Goal: Task Accomplishment & Management: Complete application form

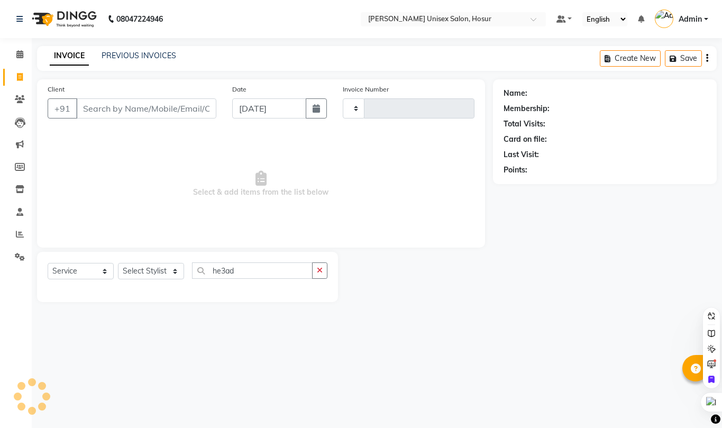
select select "service"
type input "he3"
select select "6189"
type input "1301"
type input "head mass"
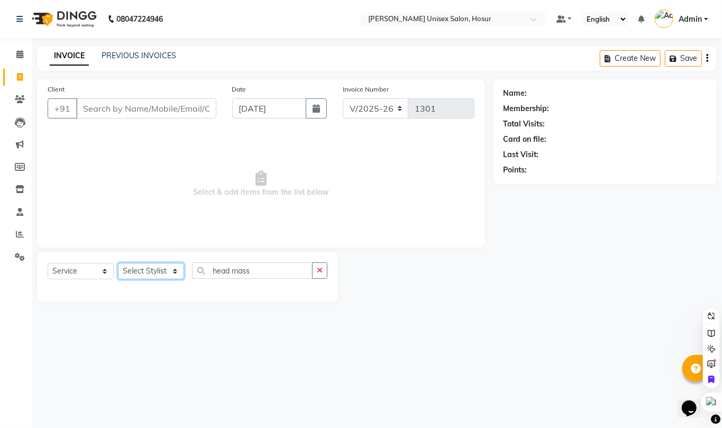
click at [144, 269] on select "Select Stylist Admin ANAND Anil MADHAN Manager Naziya starwala pavithra Roshini…" at bounding box center [151, 271] width 66 height 16
select select "45674"
click at [118, 263] on select "Select Stylist Admin ANAND Anil MADHAN Manager Naziya starwala pavithra Roshini…" at bounding box center [151, 271] width 66 height 16
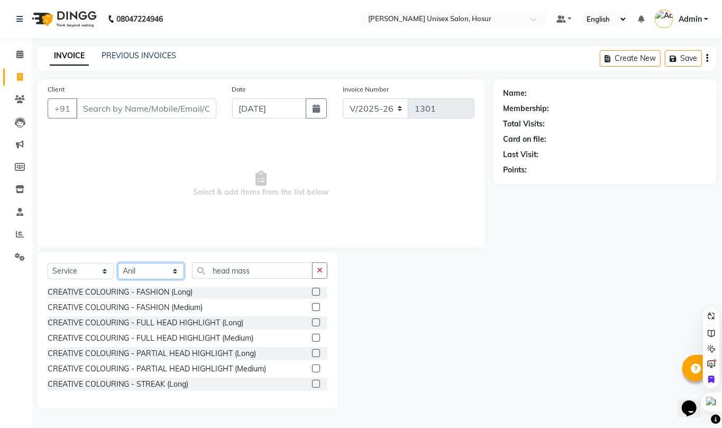
scroll to position [846, 0]
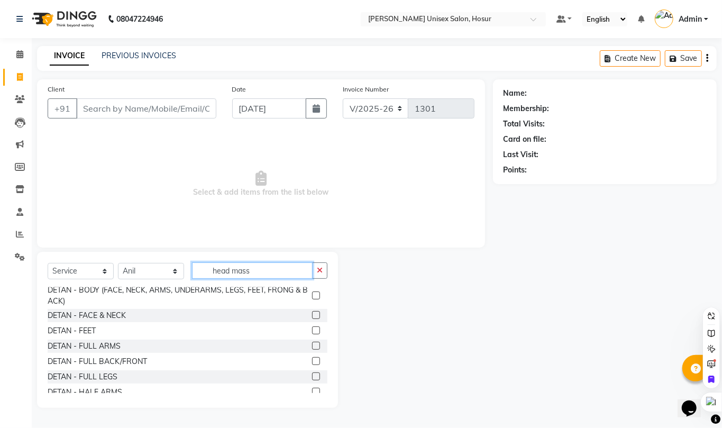
click at [260, 269] on input "head mass" at bounding box center [252, 270] width 121 height 16
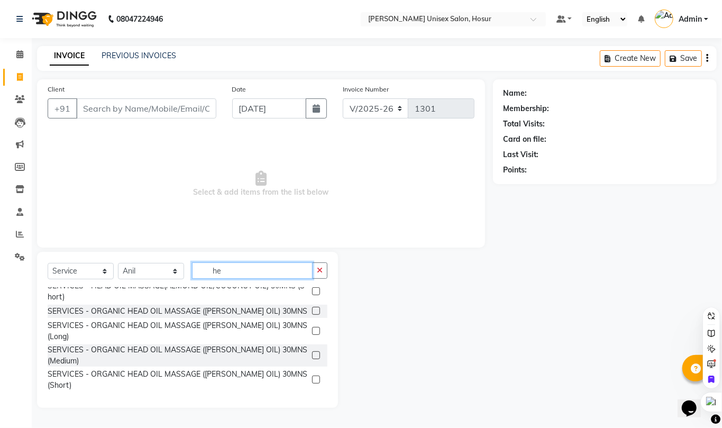
type input "h"
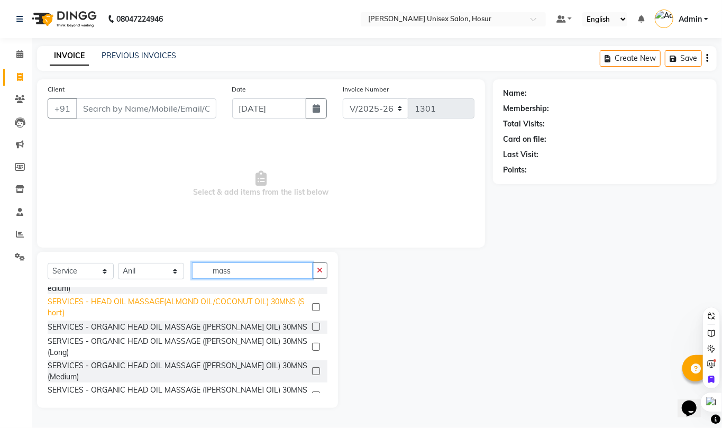
type input "mass"
click at [182, 305] on div "SERVICES - HEAD OIL MASSAGE(ALMOND OIL/COCONUT OIL) 30MNS (Short)" at bounding box center [178, 307] width 260 height 22
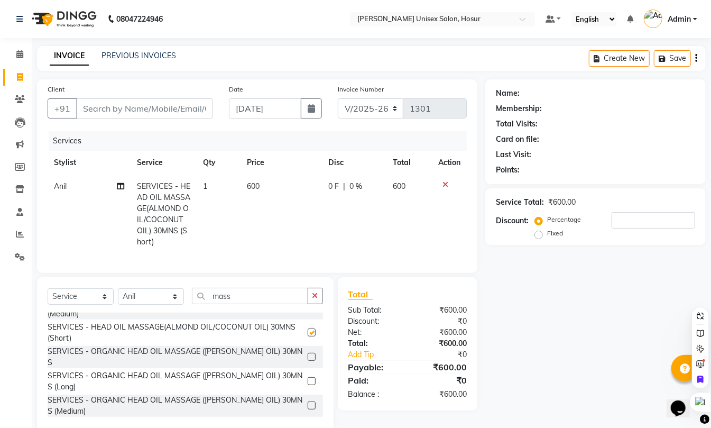
checkbox input "false"
click at [448, 182] on div at bounding box center [449, 184] width 22 height 7
click at [444, 183] on icon at bounding box center [446, 184] width 6 height 7
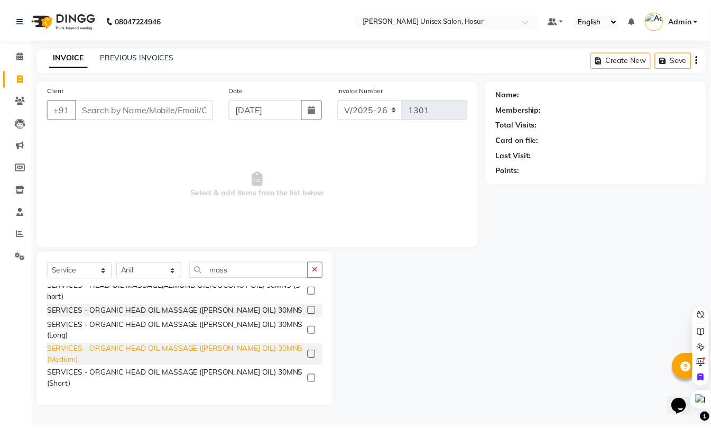
scroll to position [0, 0]
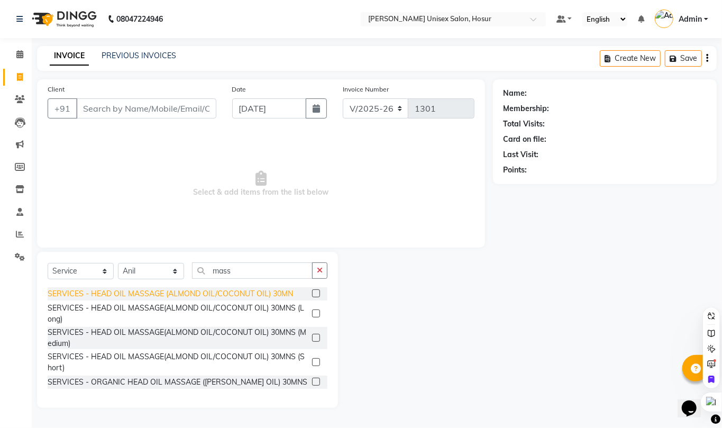
click at [209, 292] on div "SERVICES - HEAD OIL MASSAGE (ALMOND OIL/COCONUT OIL) 30MN" at bounding box center [170, 293] width 245 height 11
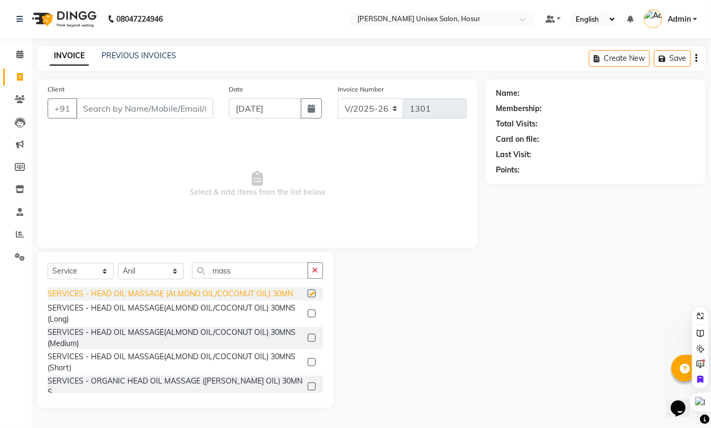
checkbox input "false"
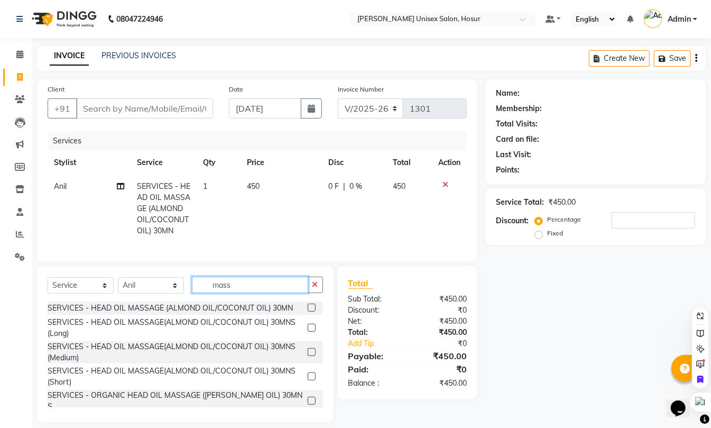
click at [242, 293] on input "mass" at bounding box center [250, 285] width 116 height 16
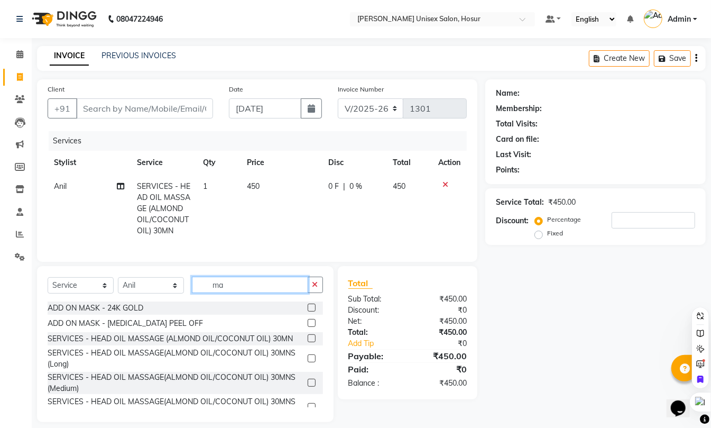
type input "m"
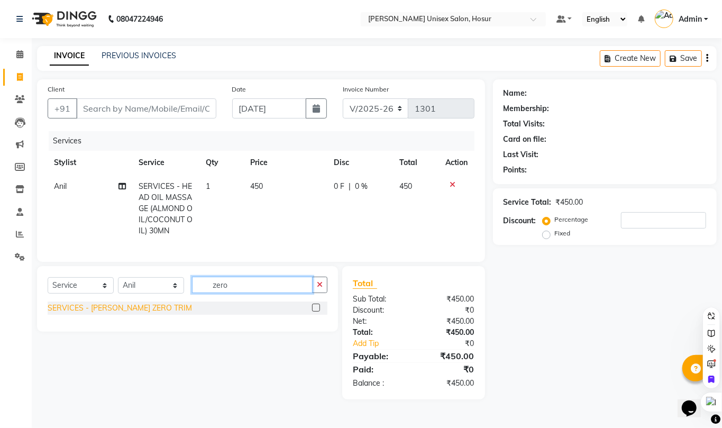
type input "zero"
click at [133, 314] on div "SERVICES - [PERSON_NAME] ZERO TRIM" at bounding box center [120, 307] width 144 height 11
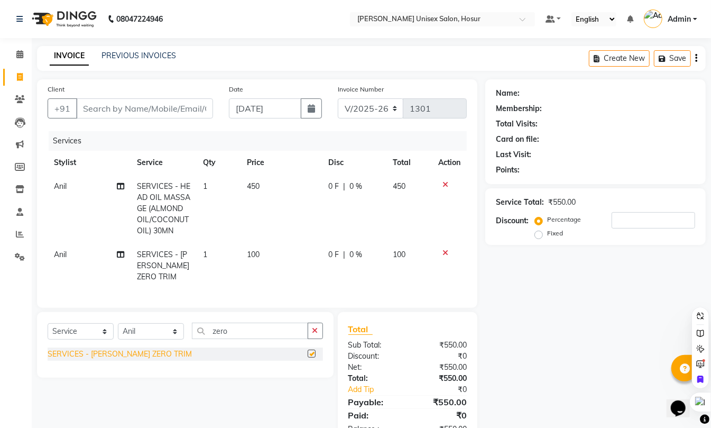
checkbox input "false"
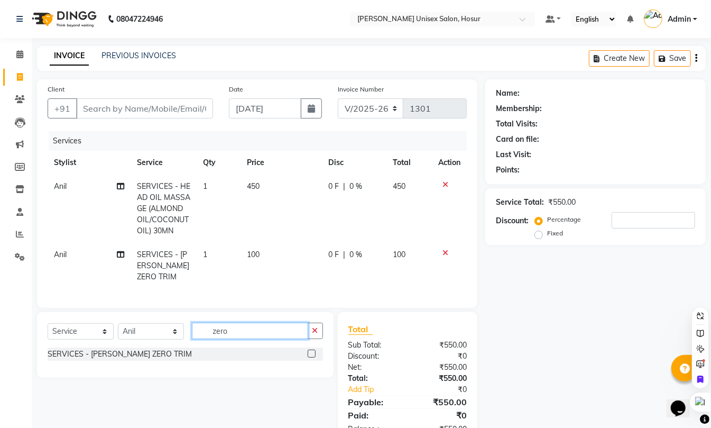
click at [250, 339] on input "zero" at bounding box center [250, 331] width 116 height 16
type input "z"
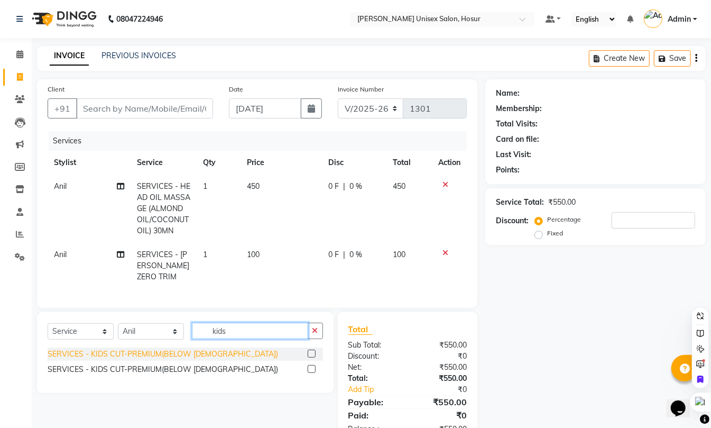
type input "kids"
click at [212, 360] on div "SERVICES - KIDS CUT-PREMIUM(BELOW [DEMOGRAPHIC_DATA])" at bounding box center [163, 353] width 231 height 11
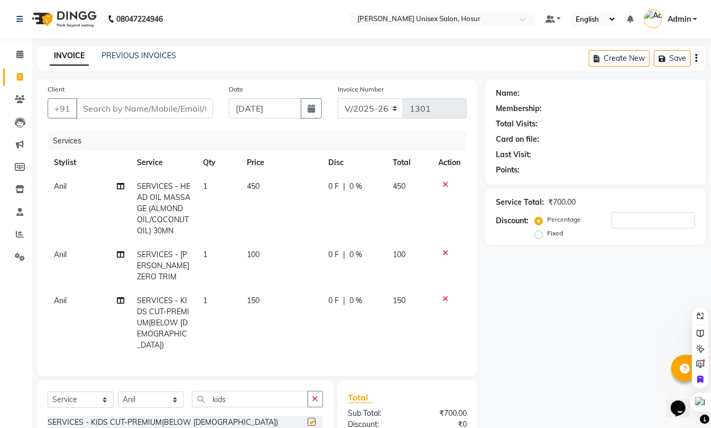
checkbox input "false"
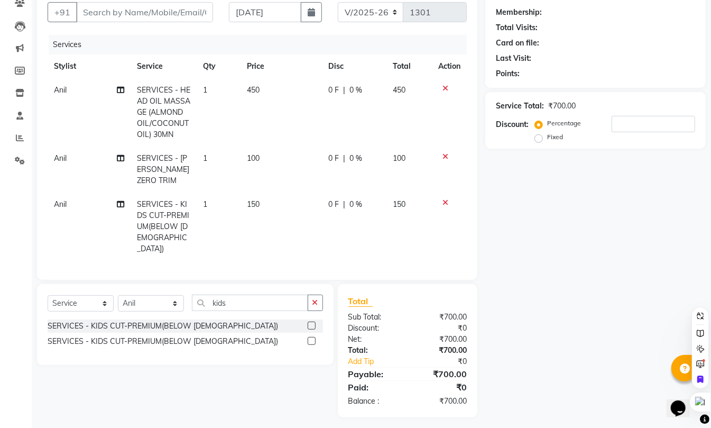
scroll to position [102, 0]
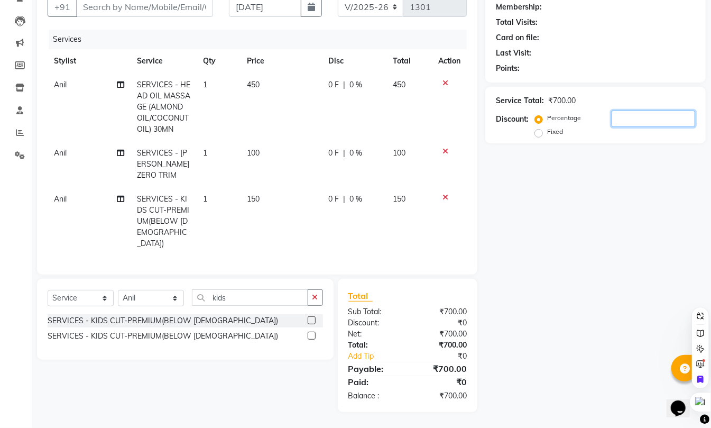
click at [638, 115] on input "number" at bounding box center [654, 119] width 84 height 16
type input "20"
click at [134, 3] on input "Client" at bounding box center [144, 7] width 137 height 20
type input "9"
type input "0"
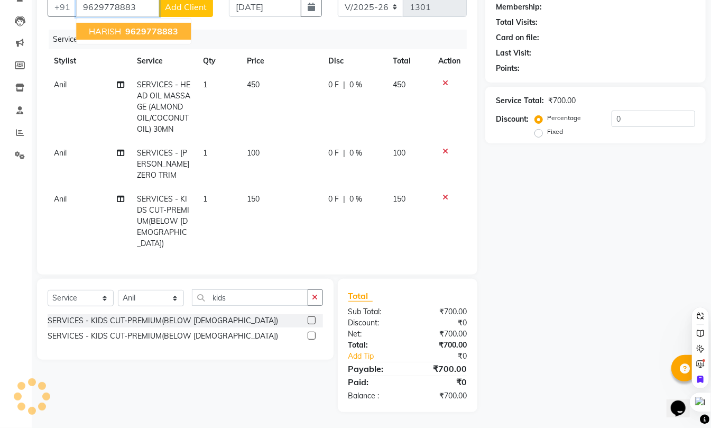
scroll to position [31, 0]
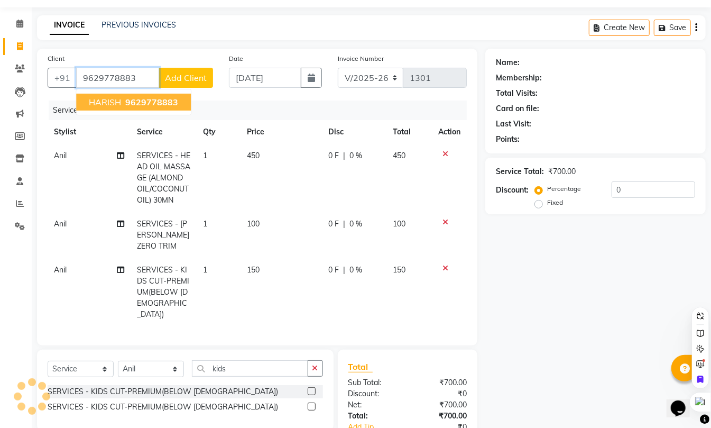
type input "9629778883"
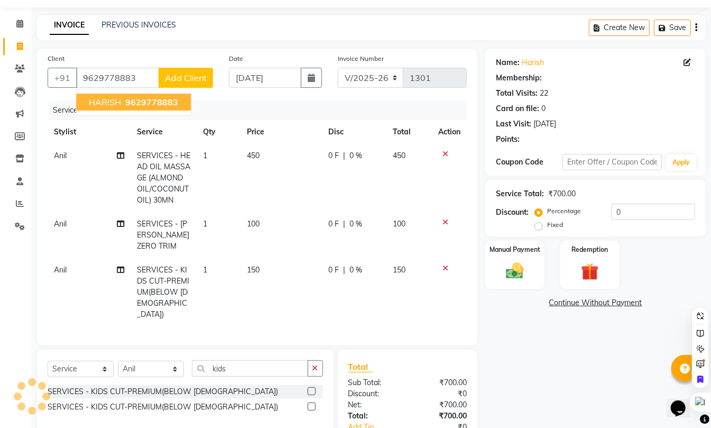
scroll to position [0, 0]
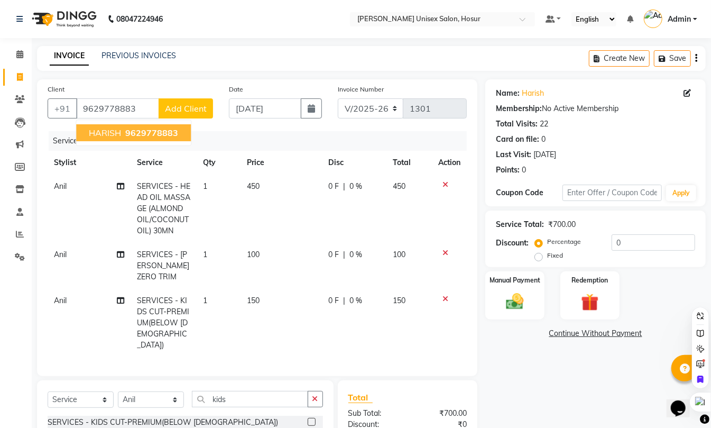
click at [110, 130] on span "HARISH" at bounding box center [105, 132] width 32 height 11
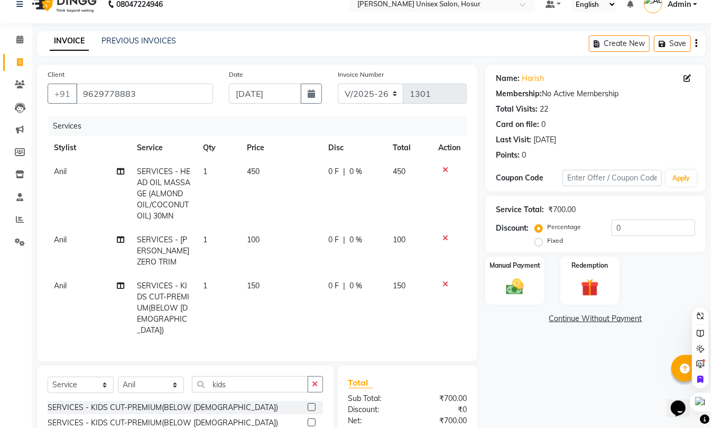
scroll to position [102, 0]
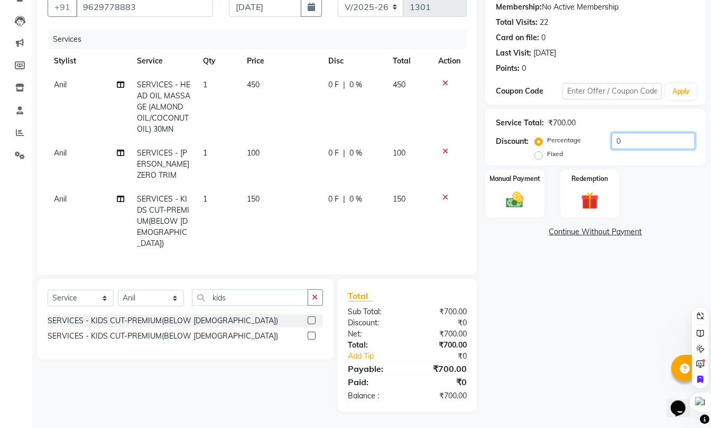
click at [624, 136] on input "0" at bounding box center [654, 141] width 84 height 16
type input "20"
click at [521, 205] on img at bounding box center [515, 199] width 30 height 21
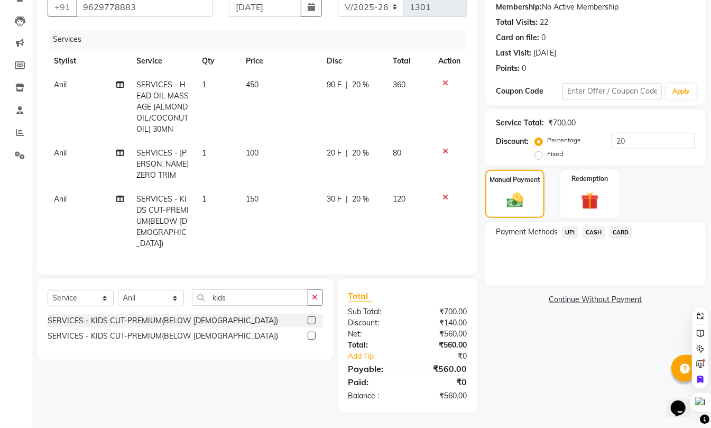
click at [565, 230] on span "UPI" at bounding box center [570, 232] width 16 height 12
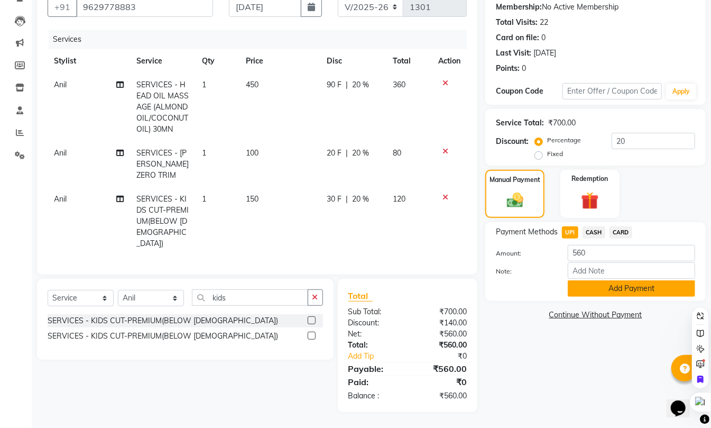
click at [594, 281] on button "Add Payment" at bounding box center [631, 288] width 127 height 16
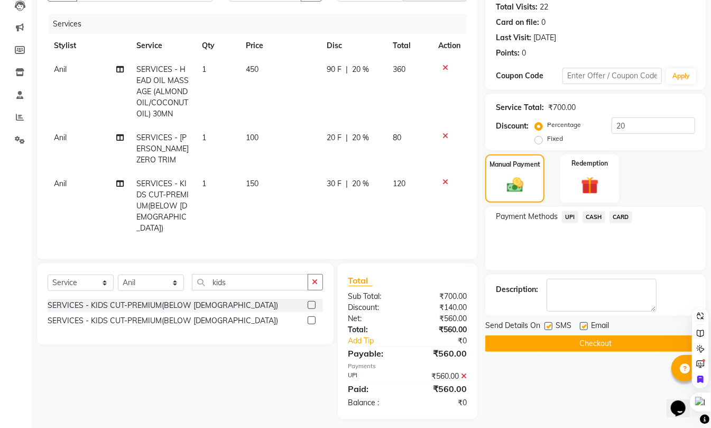
scroll to position [123, 0]
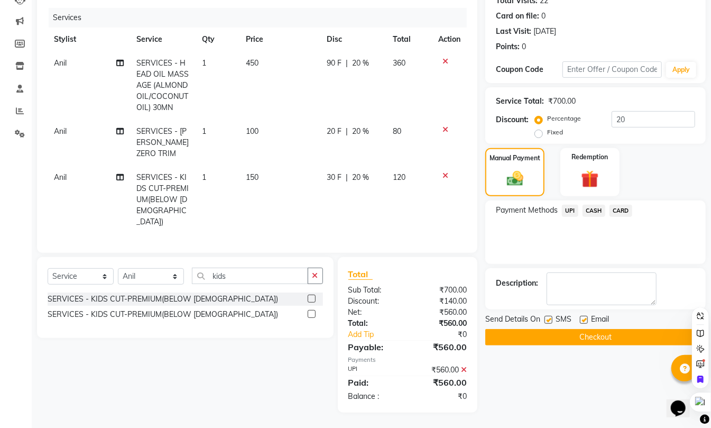
click at [587, 331] on button "Checkout" at bounding box center [595, 337] width 221 height 16
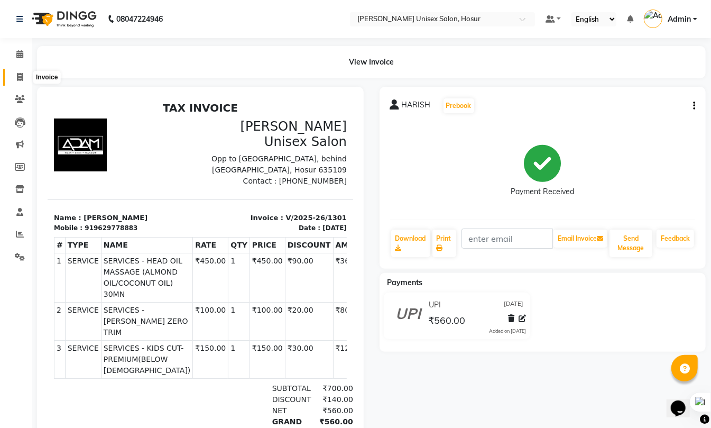
click at [17, 75] on icon at bounding box center [20, 77] width 6 height 8
select select "service"
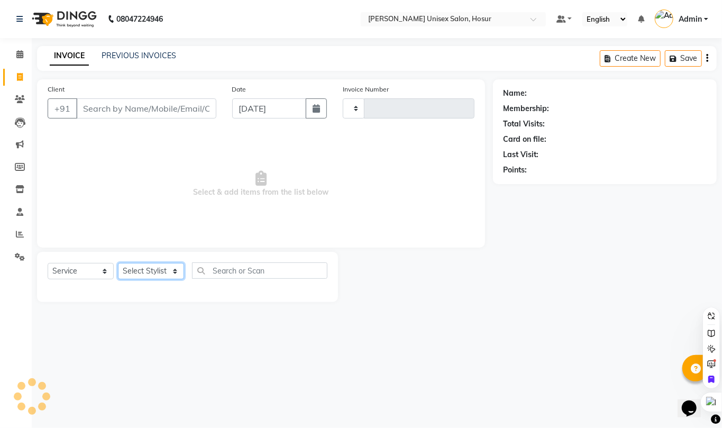
click at [164, 276] on select "Select Stylist" at bounding box center [151, 271] width 66 height 16
click at [173, 104] on input "Client" at bounding box center [146, 108] width 140 height 20
type input "9597197714"
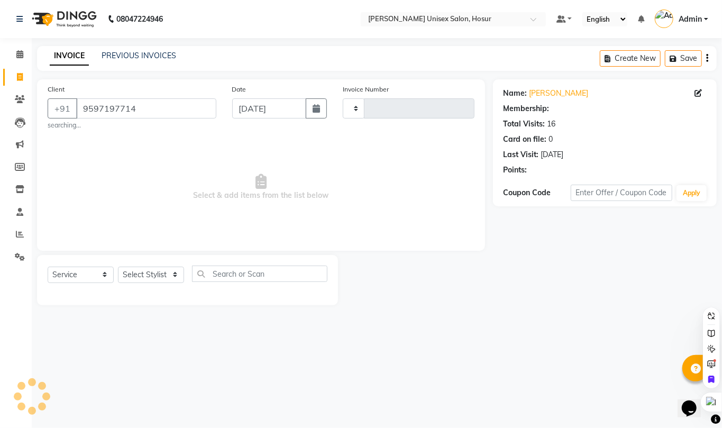
type input "1302"
select select "6189"
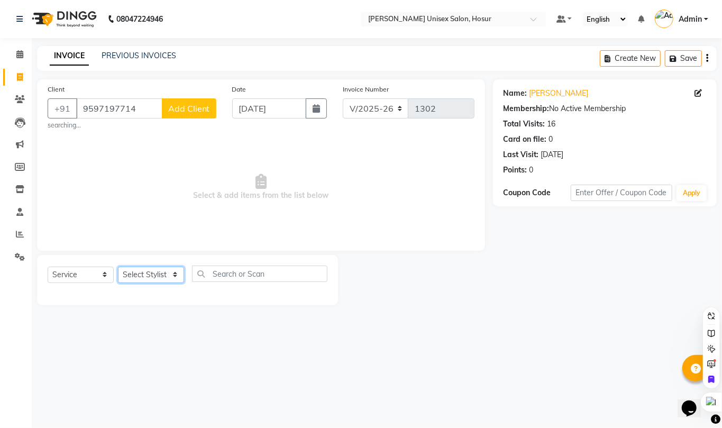
click at [146, 273] on select "Select Stylist" at bounding box center [151, 275] width 66 height 16
click at [237, 274] on input "text" at bounding box center [259, 273] width 135 height 16
click at [141, 276] on select "Select Stylist" at bounding box center [151, 275] width 66 height 16
click at [265, 280] on input "text" at bounding box center [259, 273] width 135 height 16
click at [134, 166] on span "Select & add items from the list below" at bounding box center [261, 187] width 427 height 106
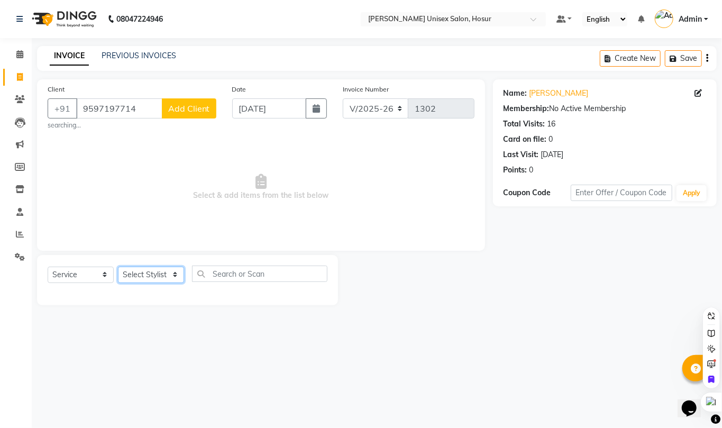
click at [140, 281] on select "Select Stylist" at bounding box center [151, 275] width 66 height 16
click at [118, 267] on select "Select Stylist" at bounding box center [151, 275] width 66 height 16
click at [227, 280] on input "text" at bounding box center [259, 273] width 135 height 16
click at [158, 271] on select "Select Stylist" at bounding box center [151, 275] width 66 height 16
click at [118, 267] on select "Select Stylist" at bounding box center [151, 275] width 66 height 16
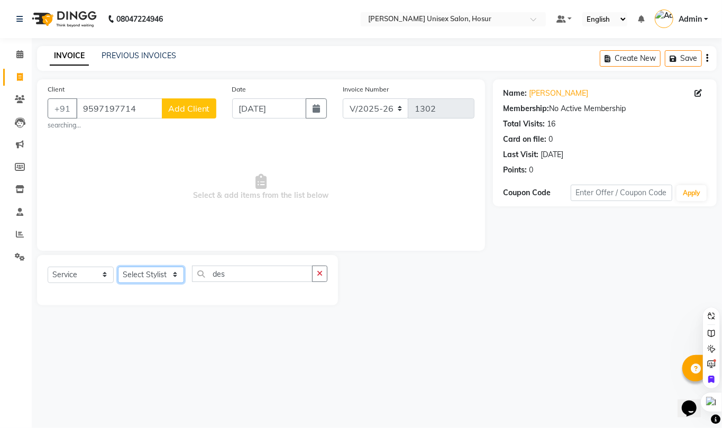
click at [180, 272] on select "Select Stylist" at bounding box center [151, 275] width 66 height 16
click at [118, 267] on select "Select Stylist" at bounding box center [151, 275] width 66 height 16
click at [158, 272] on select "Select Stylist" at bounding box center [151, 275] width 66 height 16
click at [160, 272] on select "Select Stylist" at bounding box center [151, 275] width 66 height 16
click at [90, 280] on select "Select Service Product Membership Package Voucher Prepaid Gift Card" at bounding box center [81, 275] width 66 height 16
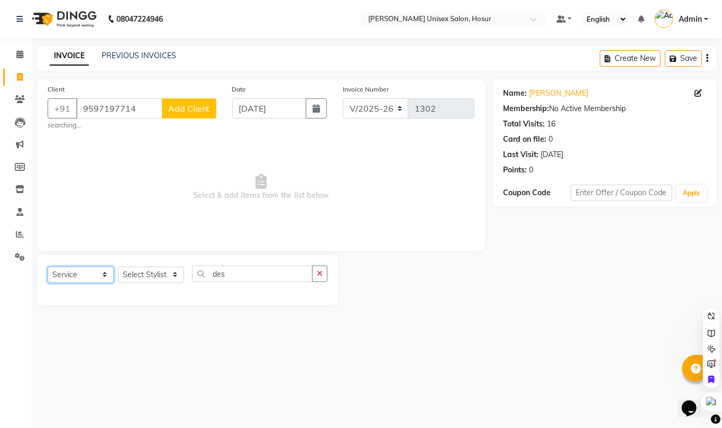
click at [48, 267] on select "Select Service Product Membership Package Voucher Prepaid Gift Card" at bounding box center [81, 275] width 66 height 16
click at [172, 274] on select "Select Stylist" at bounding box center [151, 275] width 66 height 16
click at [118, 267] on select "Select Stylist" at bounding box center [151, 275] width 66 height 16
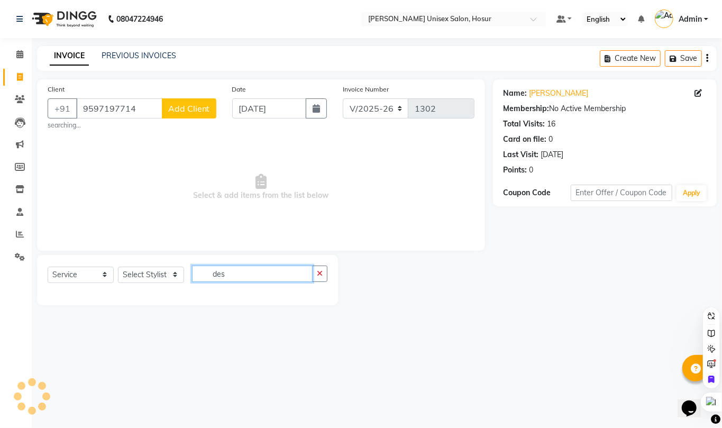
click at [228, 270] on input "des" at bounding box center [252, 273] width 121 height 16
type input "d"
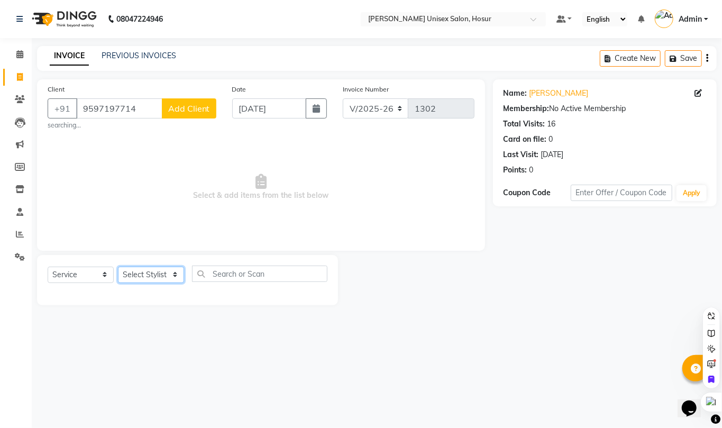
click at [159, 278] on select "Select Stylist" at bounding box center [151, 275] width 66 height 16
click at [118, 267] on select "Select Stylist" at bounding box center [151, 275] width 66 height 16
click at [247, 278] on input "text" at bounding box center [259, 273] width 135 height 16
click at [240, 282] on input "text" at bounding box center [259, 273] width 135 height 16
click at [139, 105] on input "9597197714" at bounding box center [119, 108] width 86 height 20
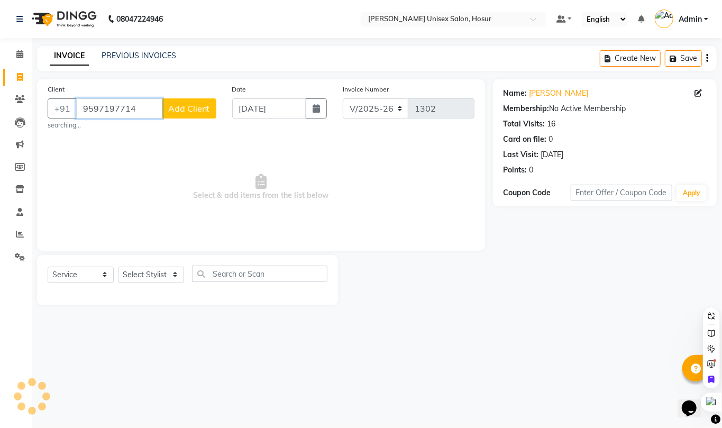
drag, startPoint x: 139, startPoint y: 105, endPoint x: 92, endPoint y: 108, distance: 46.6
click at [92, 108] on input "9597197714" at bounding box center [119, 108] width 86 height 20
drag, startPoint x: 80, startPoint y: 108, endPoint x: 171, endPoint y: 127, distance: 92.8
click at [171, 127] on div "Client +91 9597197714 Add Client searching..." at bounding box center [132, 107] width 185 height 47
drag, startPoint x: 166, startPoint y: 263, endPoint x: 165, endPoint y: 269, distance: 5.8
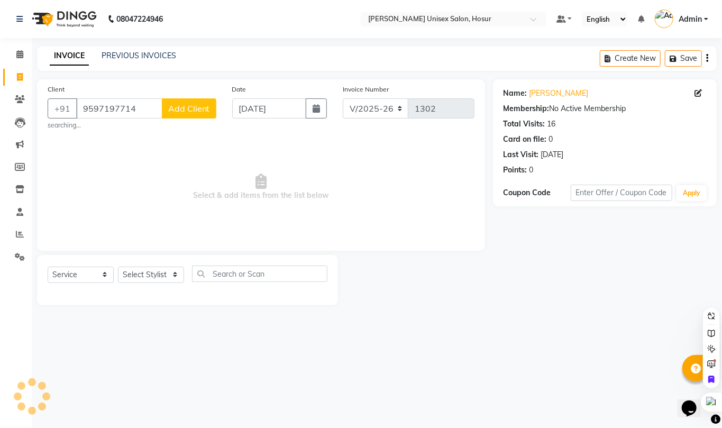
click at [166, 267] on div "Select Service Product Membership Package Voucher Prepaid Gift Card Select Styl…" at bounding box center [187, 280] width 301 height 50
click at [165, 269] on select "Select Stylist" at bounding box center [151, 275] width 66 height 16
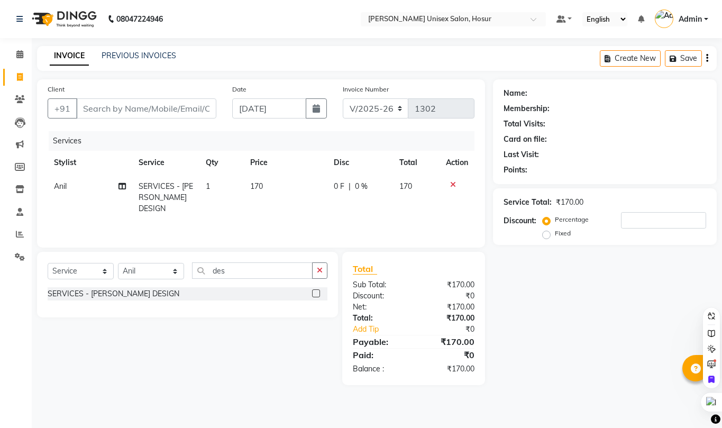
select select "6189"
select select "service"
select select "45674"
type input "9597197714"
type input "0"
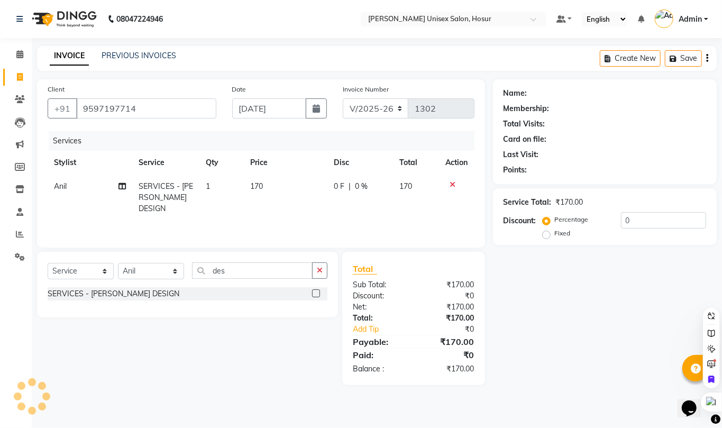
type input "9597197714"
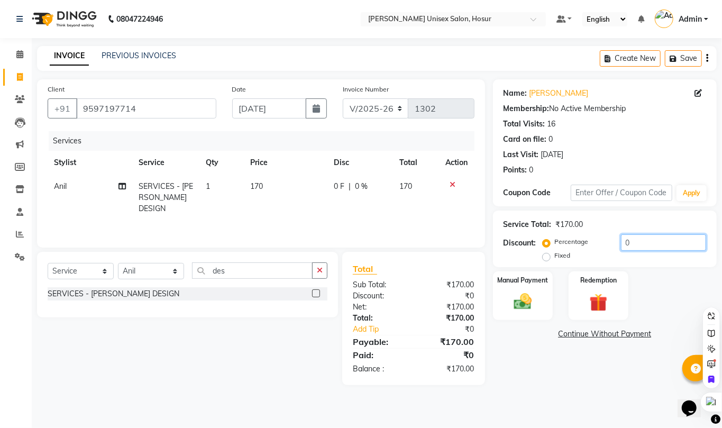
click at [639, 242] on input "0" at bounding box center [663, 242] width 85 height 16
type input "15"
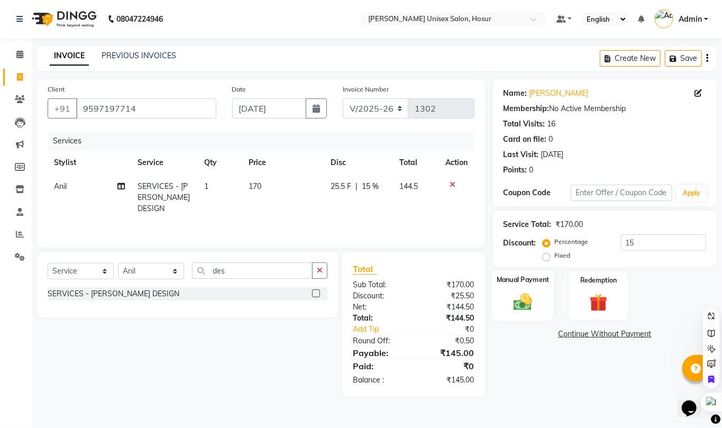
click at [526, 300] on img at bounding box center [523, 302] width 30 height 22
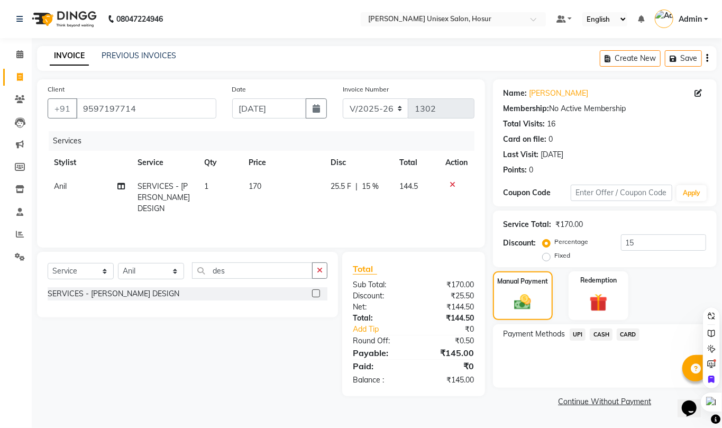
click at [579, 329] on span "UPI" at bounding box center [578, 334] width 16 height 12
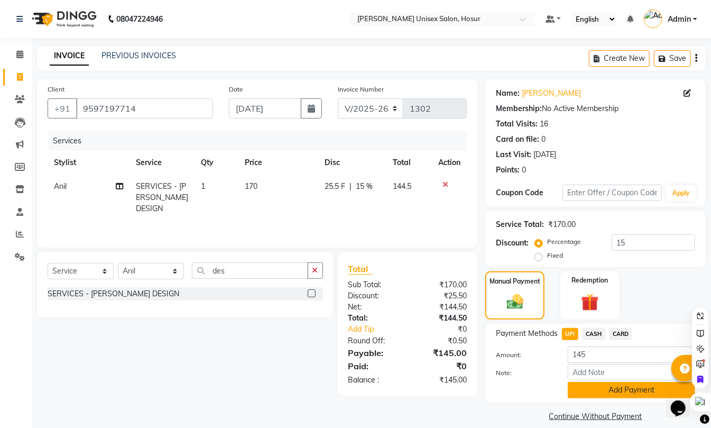
click at [604, 396] on button "Add Payment" at bounding box center [631, 390] width 127 height 16
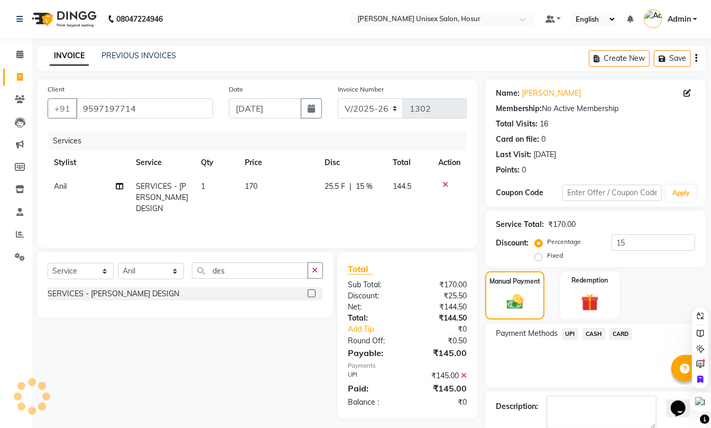
scroll to position [57, 0]
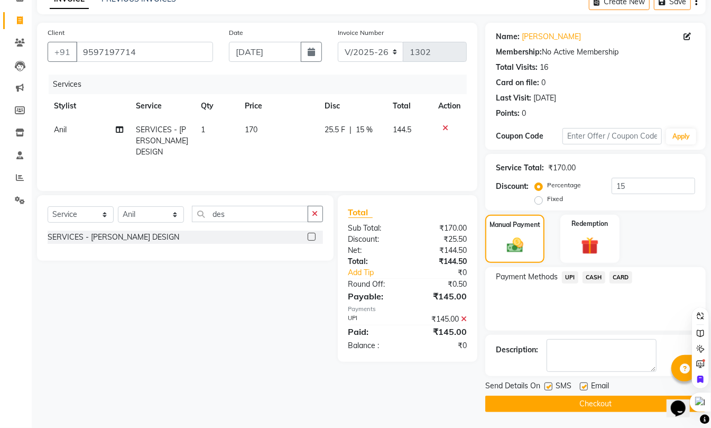
click at [535, 403] on button "Checkout" at bounding box center [595, 404] width 221 height 16
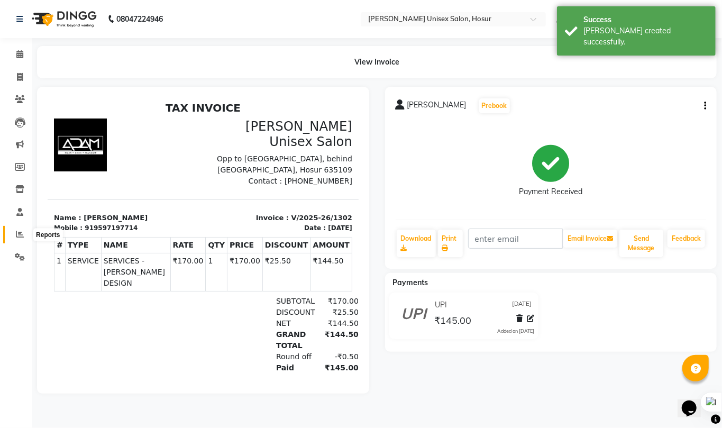
click at [17, 237] on icon at bounding box center [20, 234] width 8 height 8
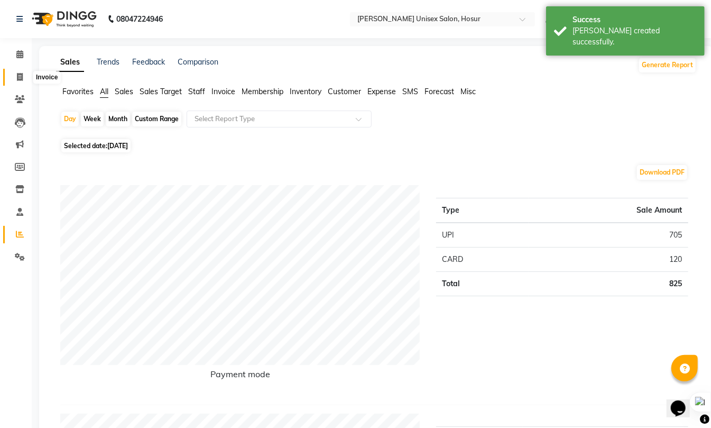
click at [18, 73] on icon at bounding box center [20, 77] width 6 height 8
select select "service"
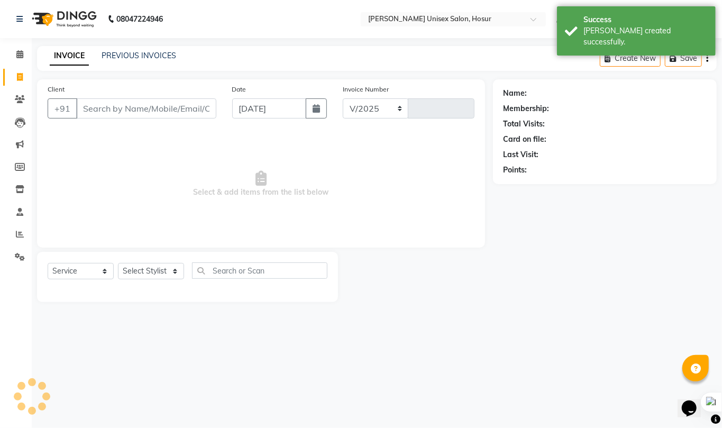
select select "6189"
type input "1303"
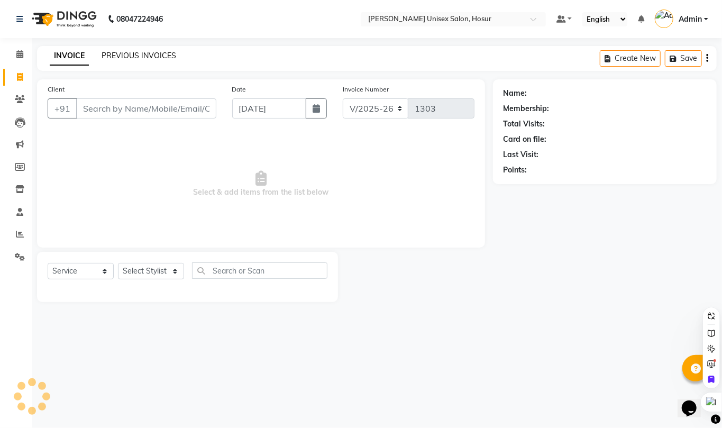
click at [141, 55] on link "PREVIOUS INVOICES" at bounding box center [139, 56] width 75 height 10
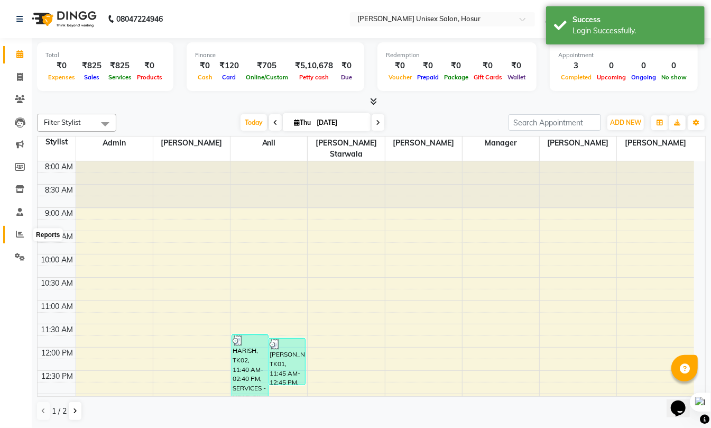
click at [20, 235] on icon at bounding box center [20, 234] width 8 height 8
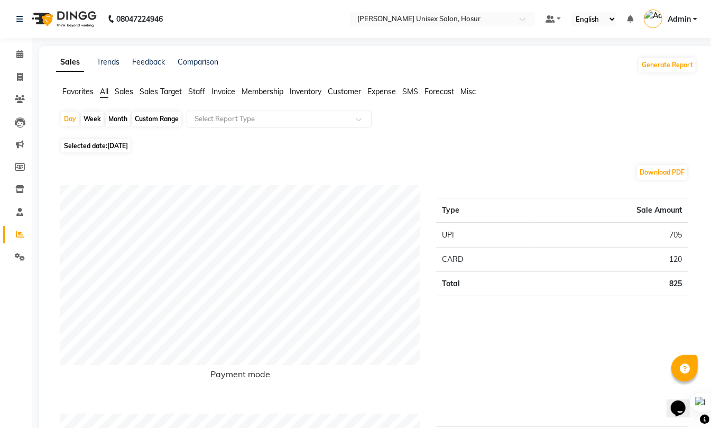
click at [199, 93] on span "Staff" at bounding box center [196, 92] width 17 height 10
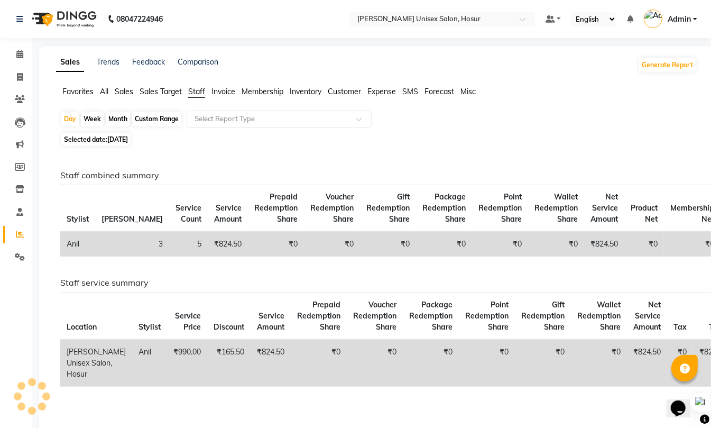
click at [111, 121] on div "Month" at bounding box center [118, 119] width 24 height 15
click at [128, 143] on span "[DATE]" at bounding box center [117, 139] width 21 height 8
select select "9"
select select "2025"
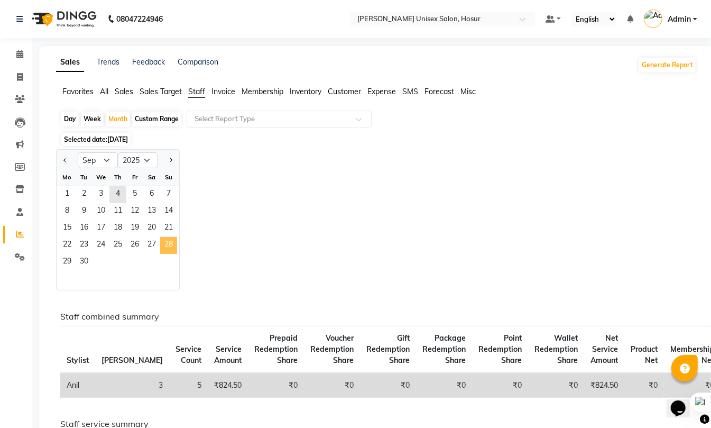
click at [172, 251] on span "28" at bounding box center [168, 245] width 17 height 17
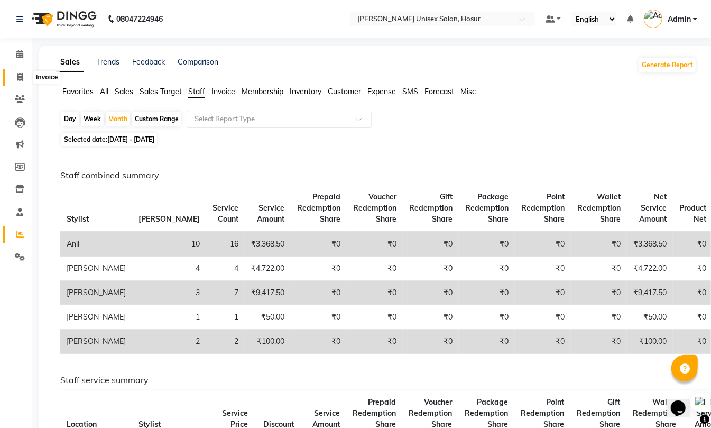
click at [21, 77] on icon at bounding box center [20, 77] width 6 height 8
select select "service"
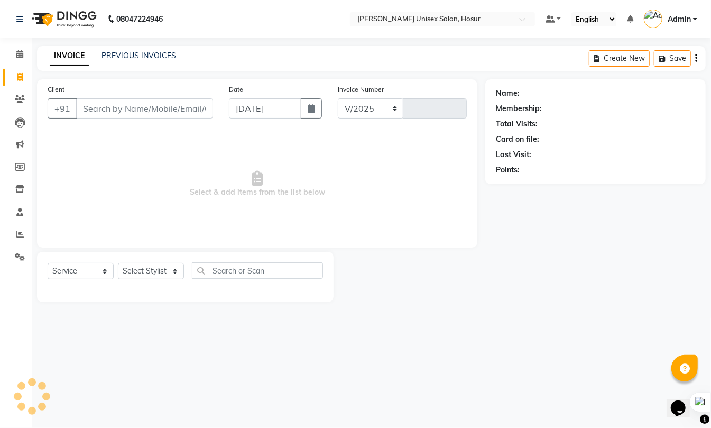
select select "6189"
type input "1303"
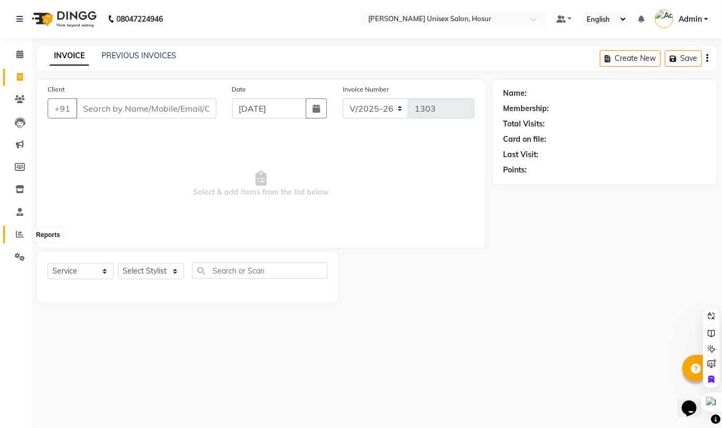
click at [19, 231] on icon at bounding box center [20, 234] width 8 height 8
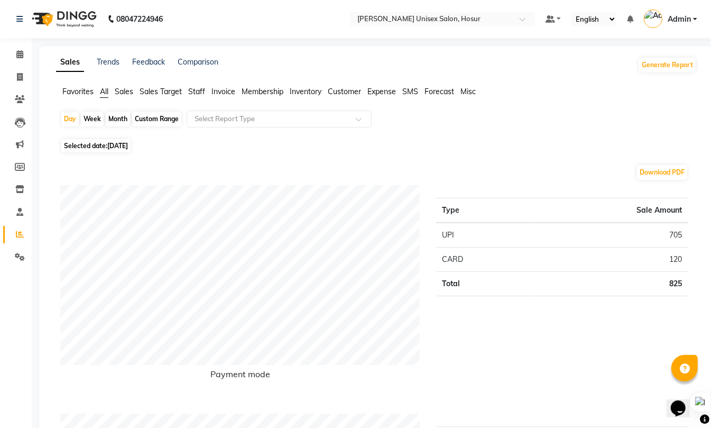
click at [128, 89] on span "Sales" at bounding box center [124, 92] width 19 height 10
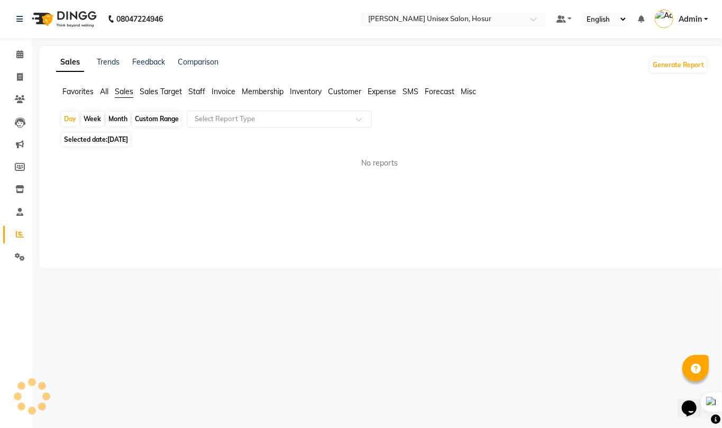
click at [200, 91] on span "Staff" at bounding box center [196, 92] width 17 height 10
